Goal: Find contact information: Find contact information

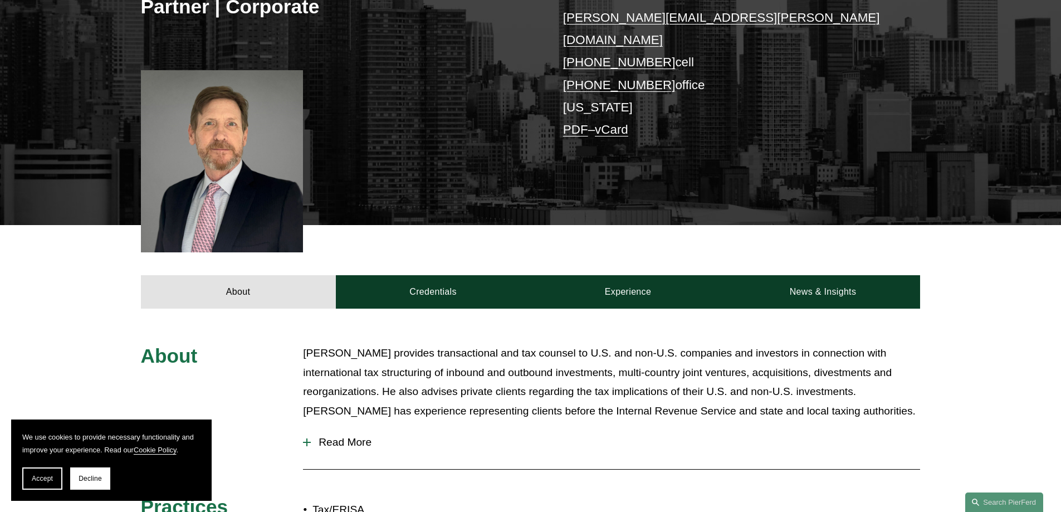
scroll to position [334, 0]
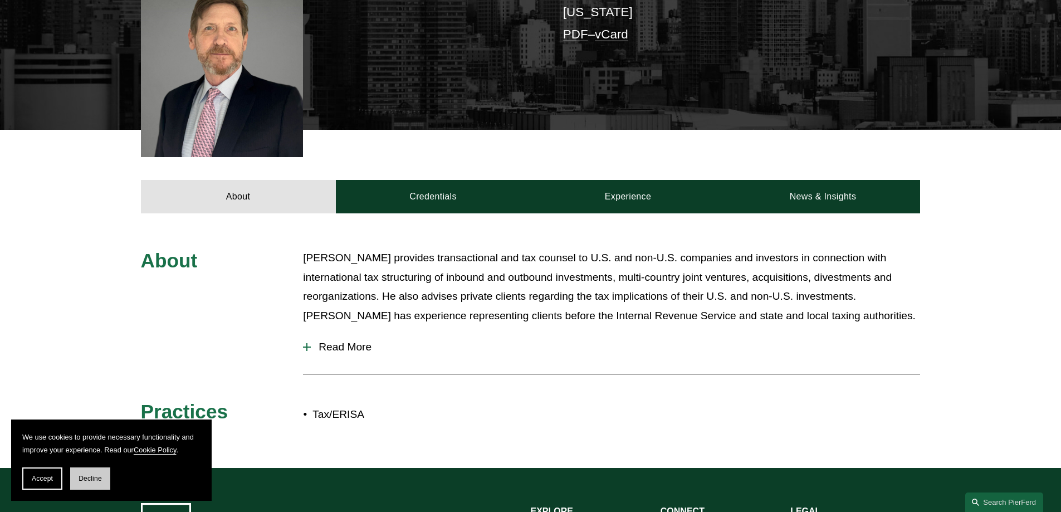
click at [77, 472] on button "Decline" at bounding box center [90, 478] width 40 height 22
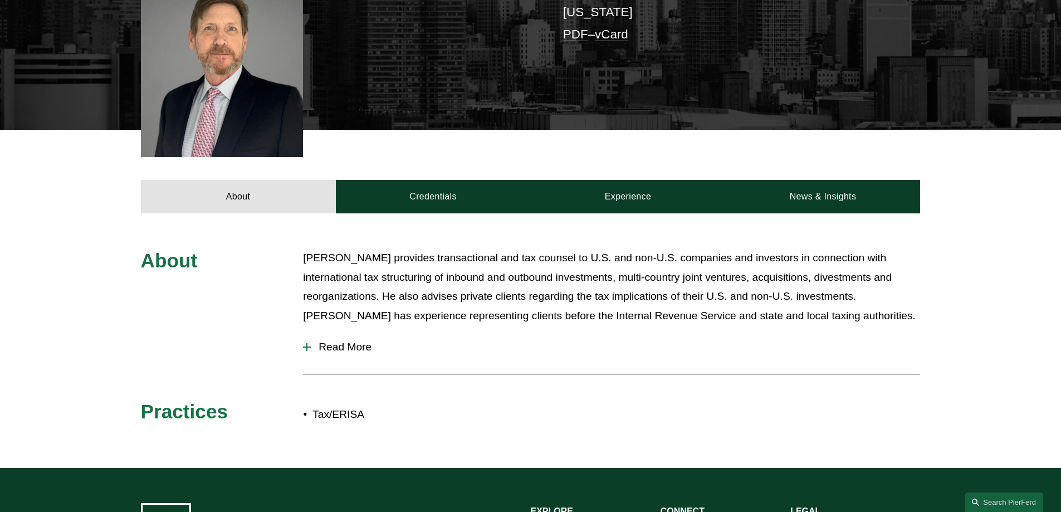
click at [567, 369] on div at bounding box center [611, 374] width 617 height 11
click at [343, 341] on span "Read More" at bounding box center [615, 347] width 609 height 12
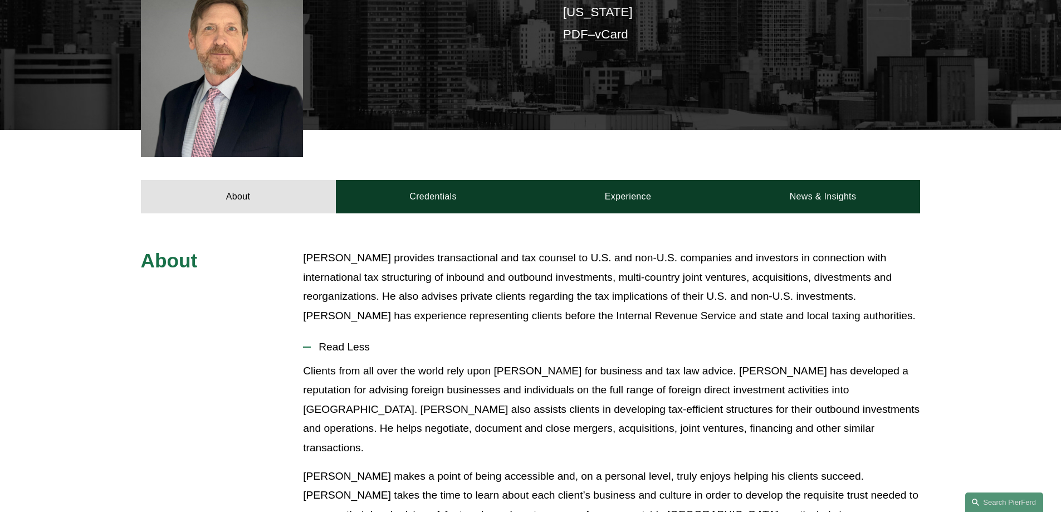
click at [0, 317] on div "About Greg McKenzie provides transactional and tax counsel to U.S. and non-U.S.…" at bounding box center [530, 442] width 1061 height 389
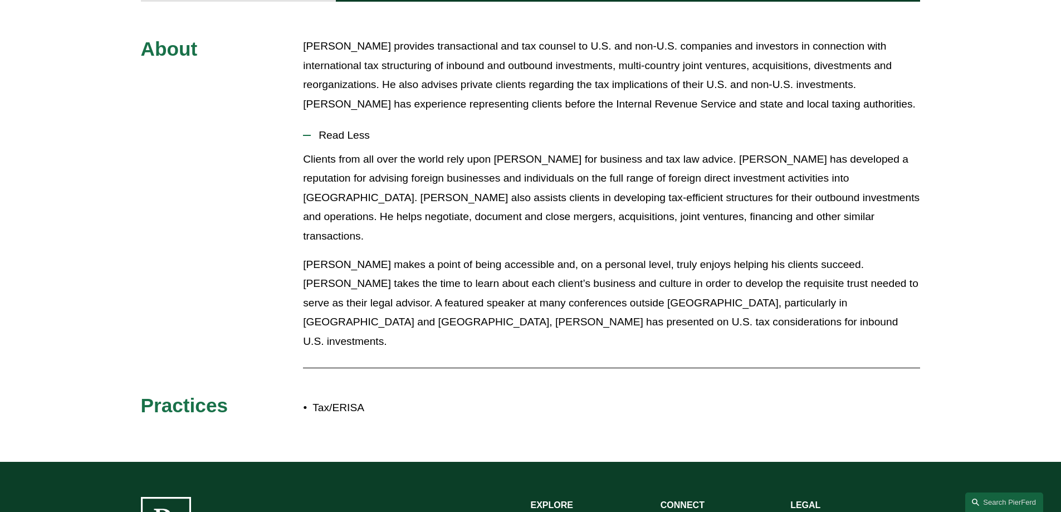
scroll to position [0, 0]
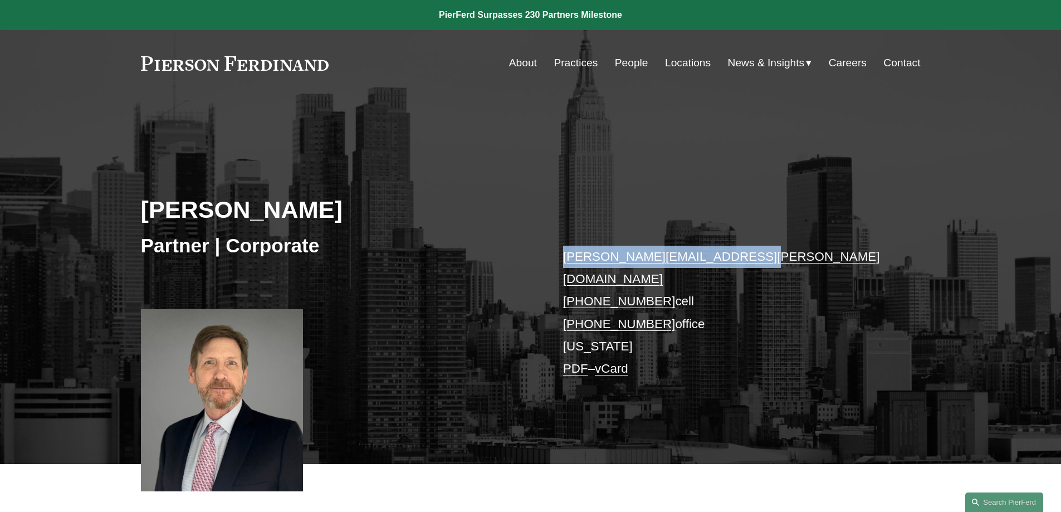
drag, startPoint x: 514, startPoint y: 248, endPoint x: 752, endPoint y: 248, distance: 238.3
click at [752, 248] on div "Gregory McKenzie Partner | Corporate gregory.mckenzie@pierferd.com +1.646.243.0…" at bounding box center [530, 296] width 1061 height 336
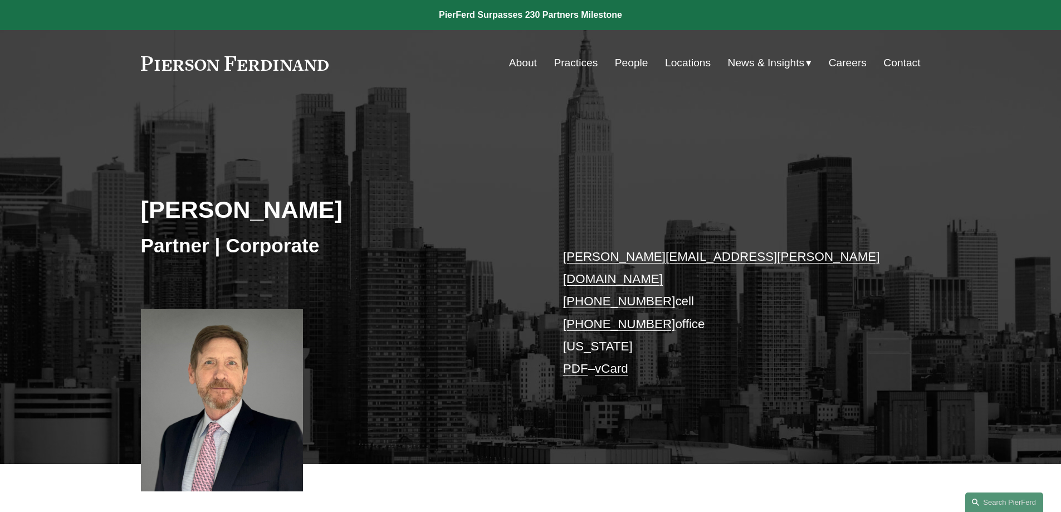
drag, startPoint x: 707, startPoint y: 255, endPoint x: 618, endPoint y: 377, distance: 151.4
click at [577, 431] on div "Gregory McKenzie Partner | Corporate gregory.mckenzie@pierferd.com +1.646.243.0…" at bounding box center [530, 296] width 1061 height 336
click at [266, 209] on h2 "Gregory McKenzie" at bounding box center [336, 209] width 390 height 29
copy h2 "McKenzie"
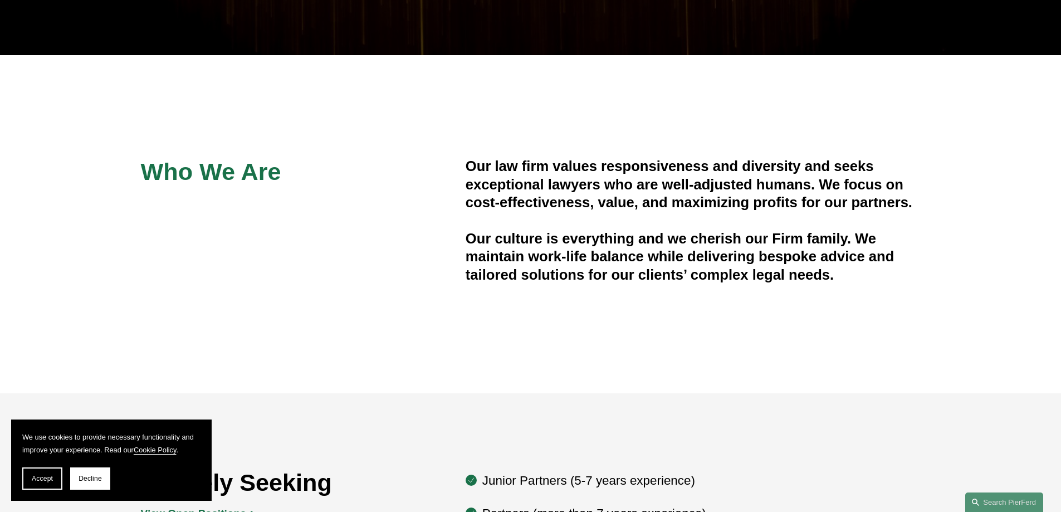
click at [213, 176] on span "Who We Are" at bounding box center [211, 171] width 140 height 27
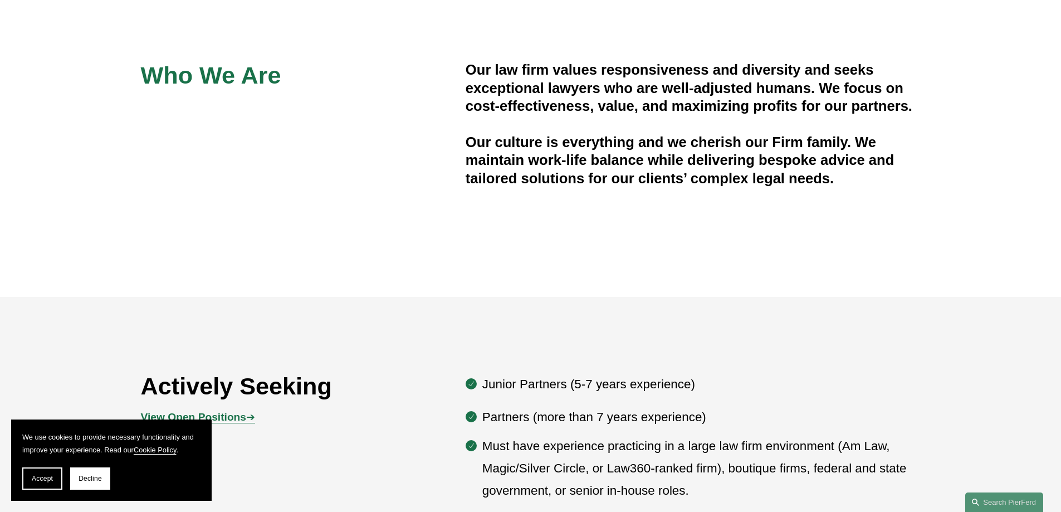
scroll to position [557, 0]
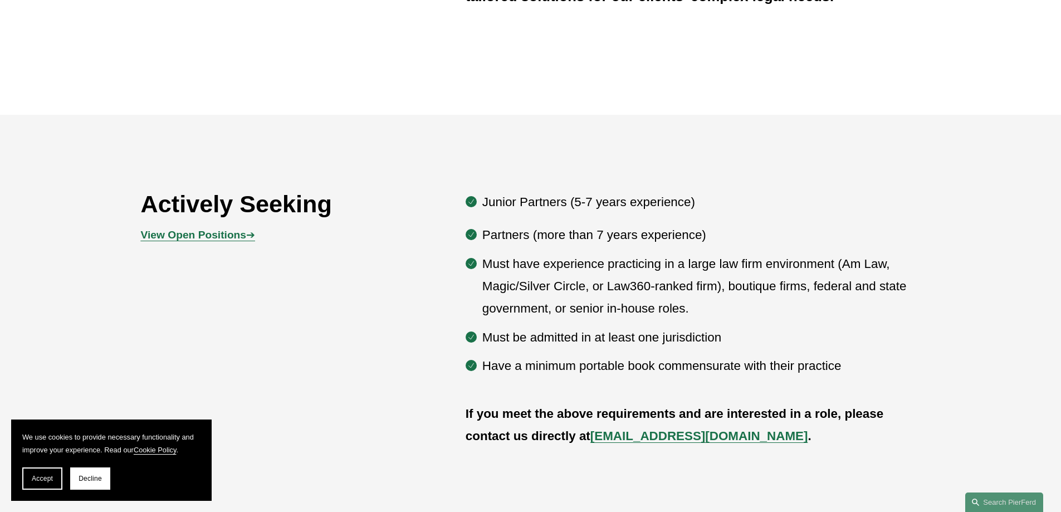
click at [203, 238] on strong "View Open Positions" at bounding box center [193, 235] width 105 height 12
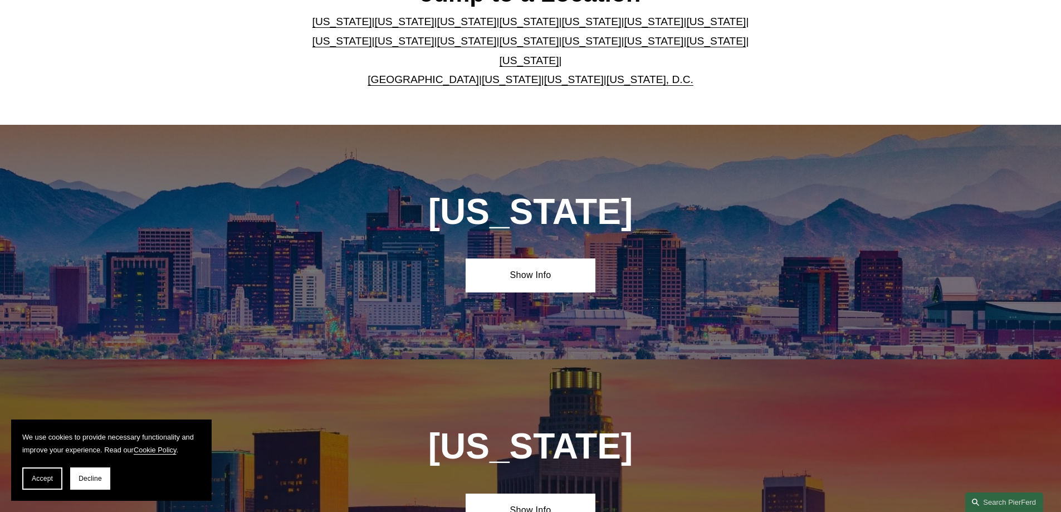
scroll to position [278, 0]
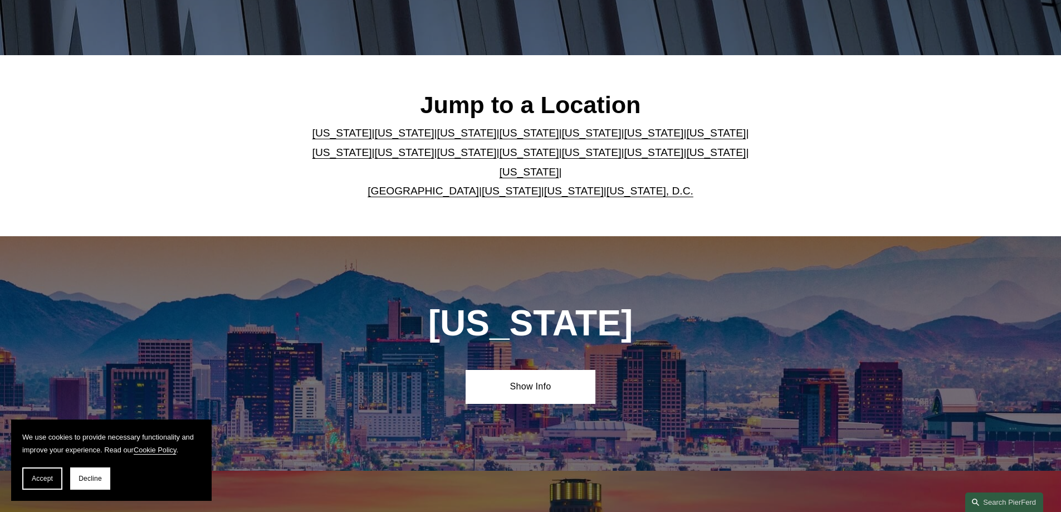
click at [499, 156] on link "New York" at bounding box center [529, 152] width 60 height 12
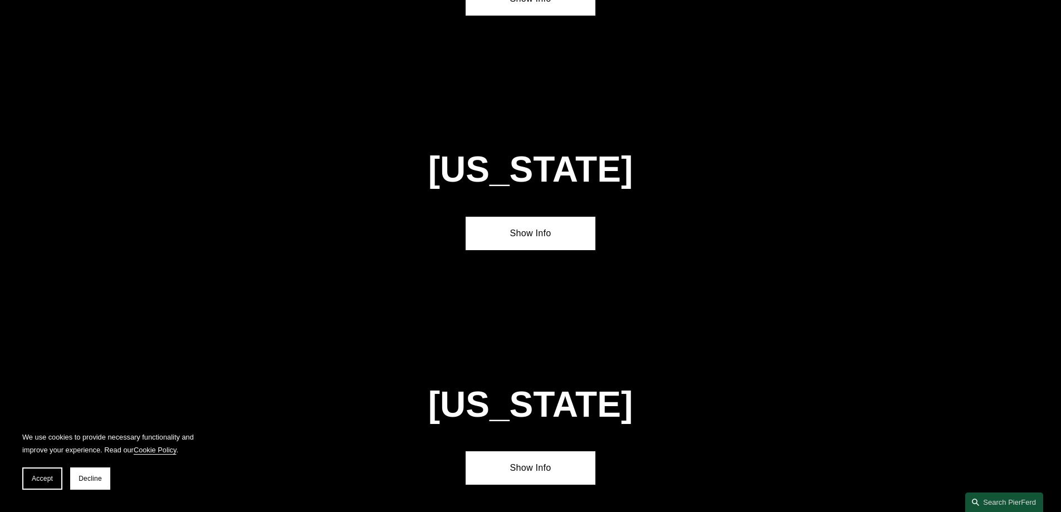
scroll to position [2851, 0]
